Goal: Task Accomplishment & Management: Manage account settings

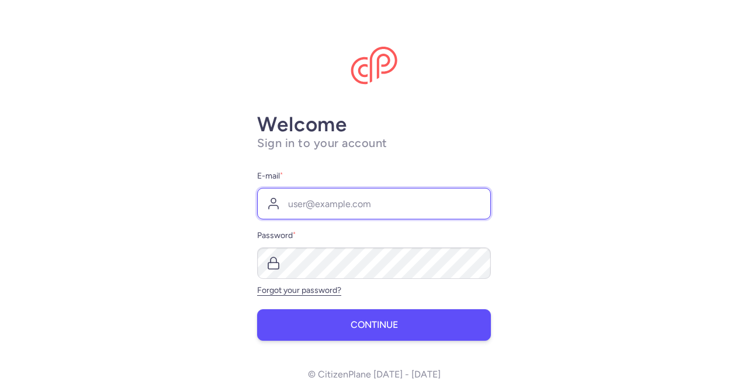
type input "[EMAIL_ADDRESS][DOMAIN_NAME]"
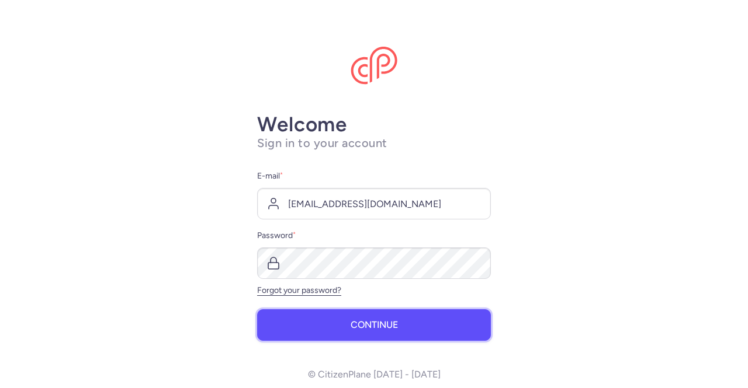
click at [356, 330] on span "Continue" at bounding box center [373, 325] width 47 height 11
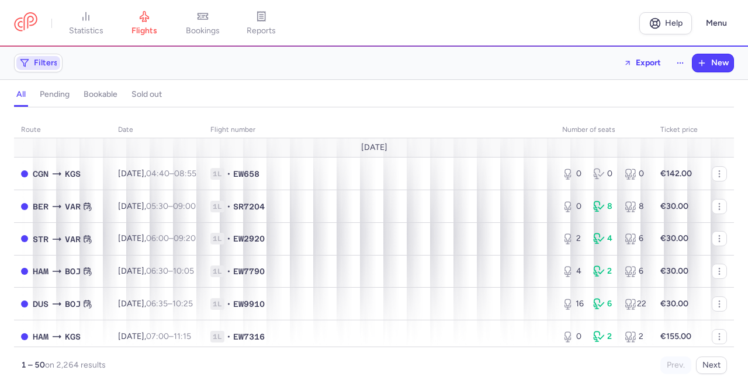
click at [55, 61] on span "Filters" at bounding box center [46, 62] width 24 height 9
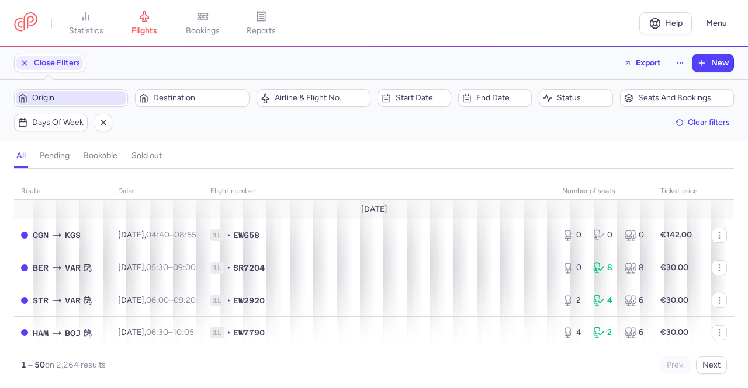
click at [105, 98] on span "Origin" at bounding box center [78, 97] width 92 height 9
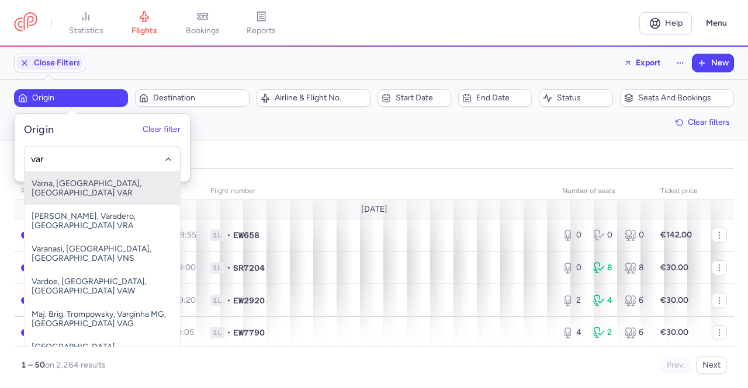
click at [122, 184] on span "Varna, [GEOGRAPHIC_DATA], [GEOGRAPHIC_DATA] VAR" at bounding box center [102, 188] width 155 height 33
type input "var"
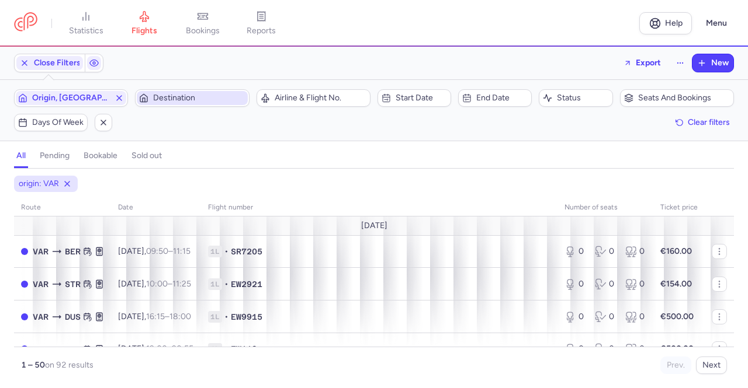
click at [181, 97] on span "Destination" at bounding box center [199, 97] width 92 height 9
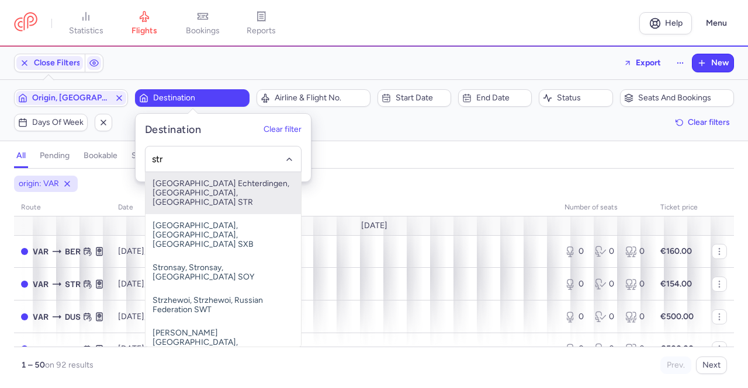
click at [190, 182] on span "[GEOGRAPHIC_DATA] Echterdingen, [GEOGRAPHIC_DATA], [GEOGRAPHIC_DATA] STR" at bounding box center [222, 193] width 155 height 42
type input "str"
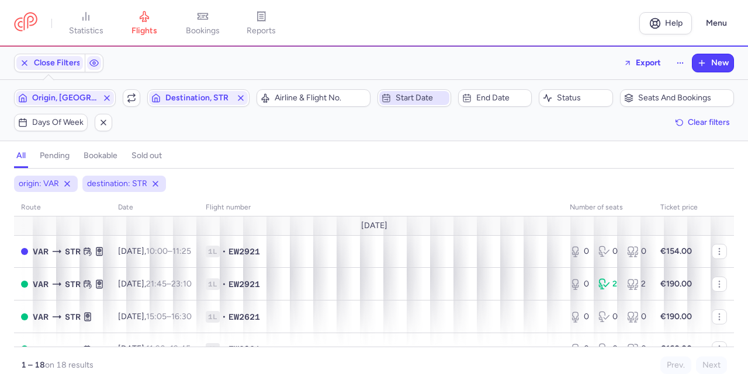
click at [416, 97] on span "Start date" at bounding box center [420, 97] width 51 height 9
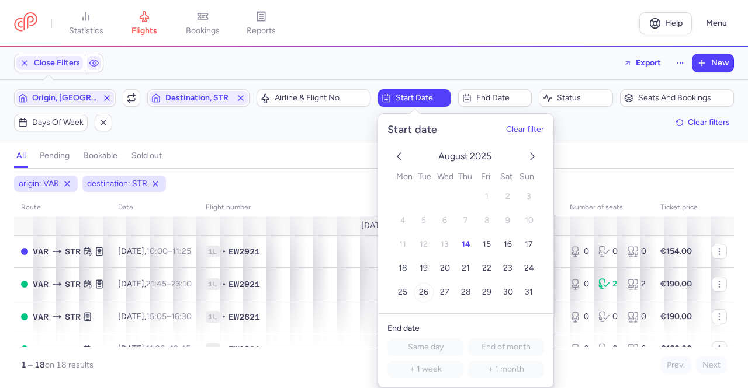
click at [428, 293] on span "26" at bounding box center [423, 293] width 9 height 10
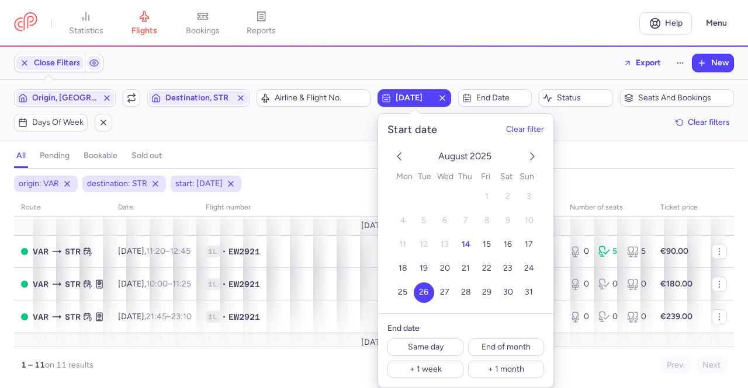
click at [565, 154] on div "all pending bookable sold out" at bounding box center [374, 158] width 720 height 20
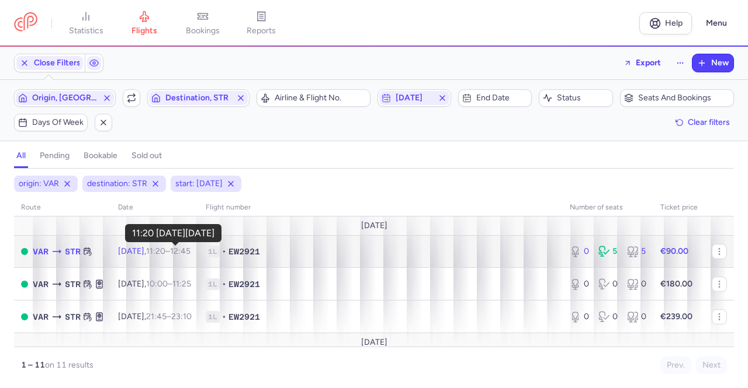
click at [165, 248] on time "11:20" at bounding box center [155, 252] width 19 height 10
select select "days"
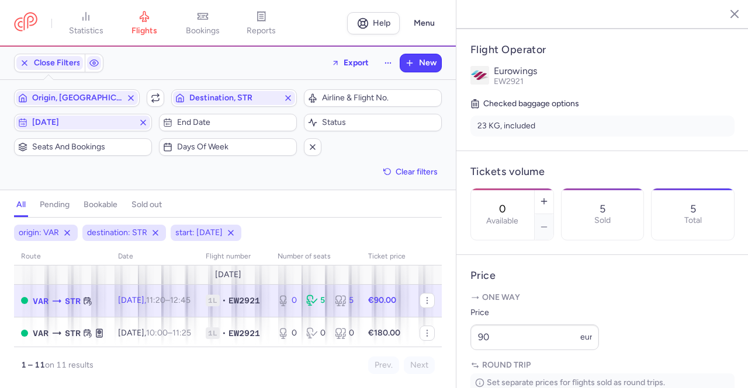
scroll to position [234, 0]
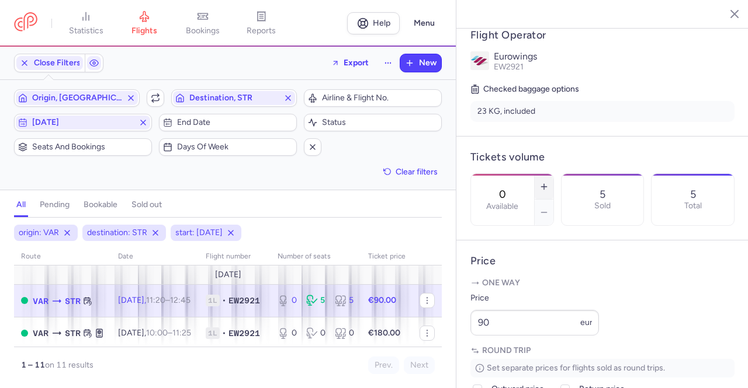
click at [549, 182] on icon "button" at bounding box center [543, 186] width 9 height 9
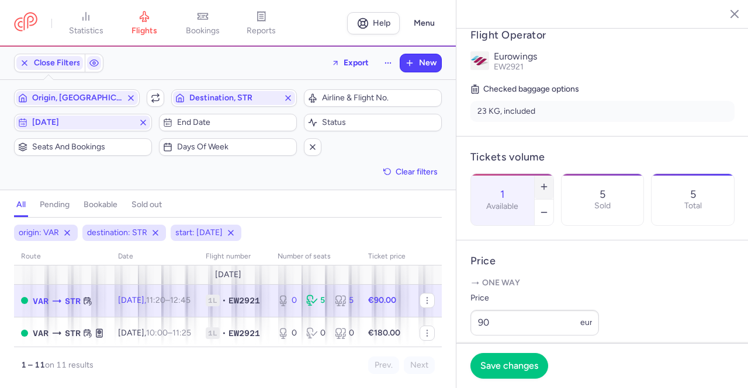
click at [549, 182] on icon "button" at bounding box center [543, 186] width 9 height 9
type input "4"
click at [507, 366] on span "Save changes" at bounding box center [509, 365] width 58 height 11
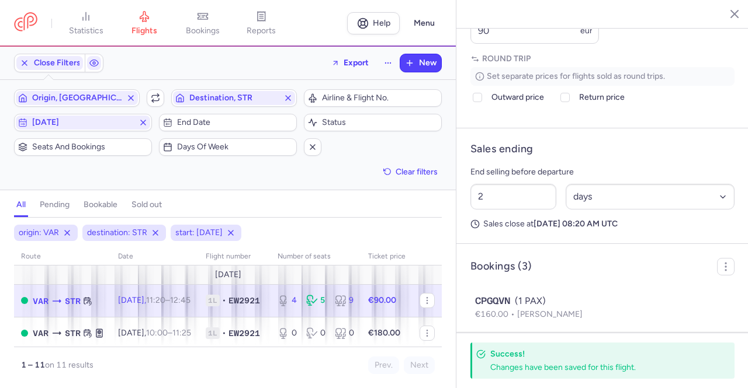
scroll to position [658, 0]
